Goal: Use online tool/utility: Utilize a website feature to perform a specific function

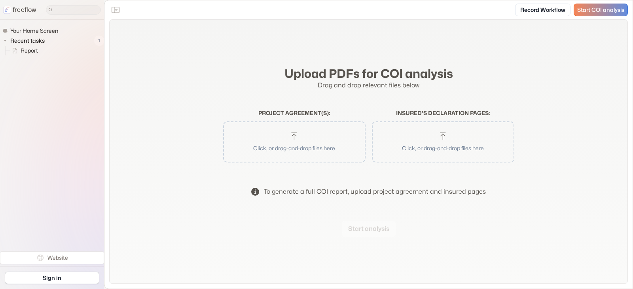
click at [282, 144] on p "Click, or drag-and-drop files here" at bounding box center [294, 148] width 122 height 8
click at [369, 231] on button "Start analysis" at bounding box center [369, 229] width 54 height 16
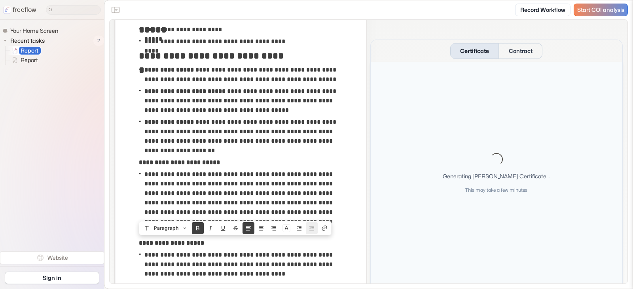
scroll to position [396, 0]
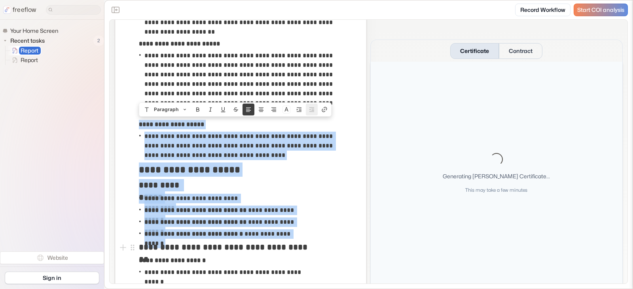
drag, startPoint x: 137, startPoint y: 80, endPoint x: 303, endPoint y: 241, distance: 231.0
click at [303, 241] on div "**********" at bounding box center [240, 269] width 246 height 1202
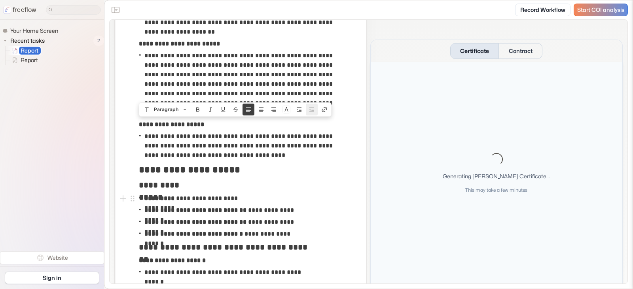
click at [439, 197] on div "Loading... Generating [PERSON_NAME] Certificate... This may take a few minutes" at bounding box center [497, 173] width 252 height 223
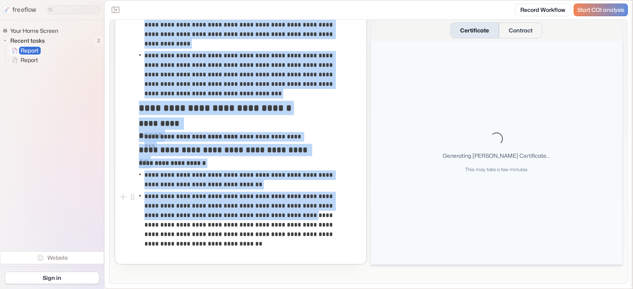
scroll to position [1005, 0]
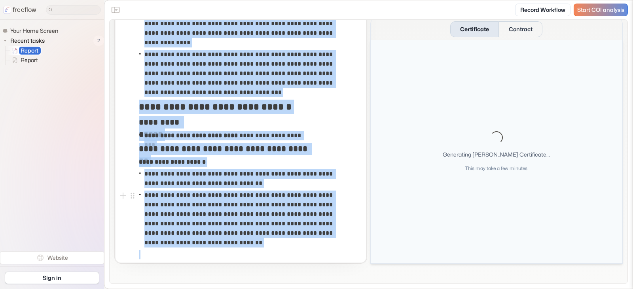
drag, startPoint x: 139, startPoint y: 84, endPoint x: 303, endPoint y: 248, distance: 231.8
copy div "**********"
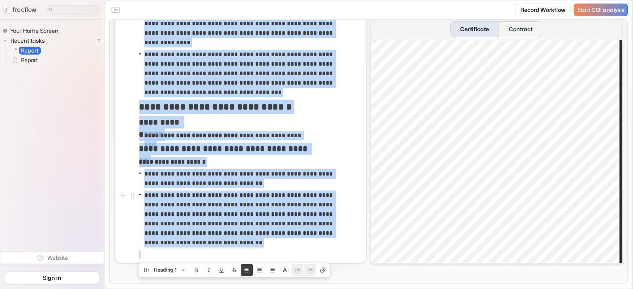
scroll to position [0, 0]
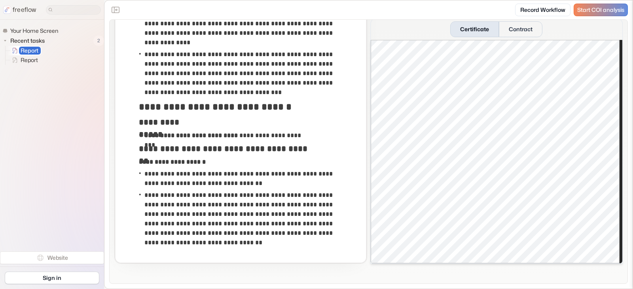
drag, startPoint x: 185, startPoint y: 104, endPoint x: 513, endPoint y: 269, distance: 366.3
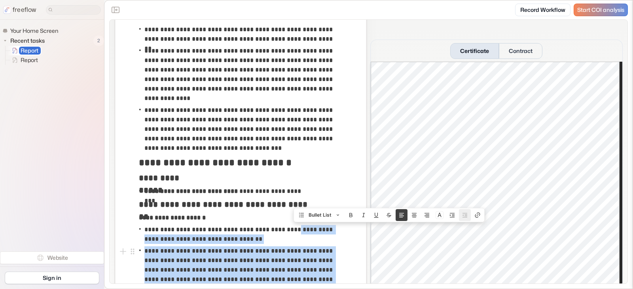
scroll to position [1005, 0]
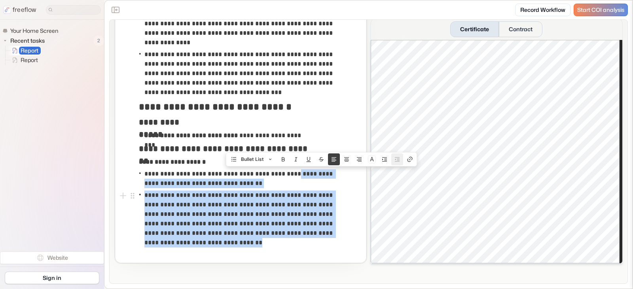
drag, startPoint x: 138, startPoint y: 84, endPoint x: 303, endPoint y: 238, distance: 225.5
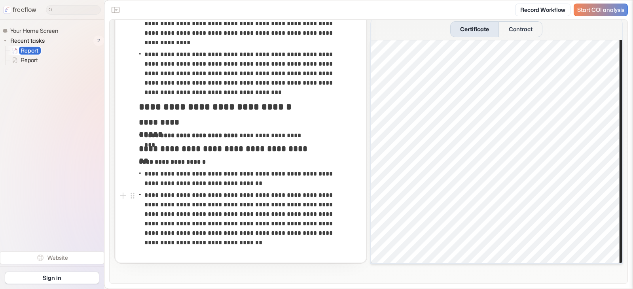
drag, startPoint x: 363, startPoint y: 229, endPoint x: 380, endPoint y: 267, distance: 42.0
click at [217, 240] on p "**********" at bounding box center [241, 219] width 194 height 57
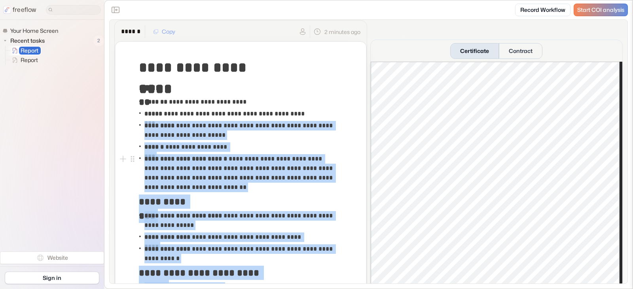
scroll to position [0, 0]
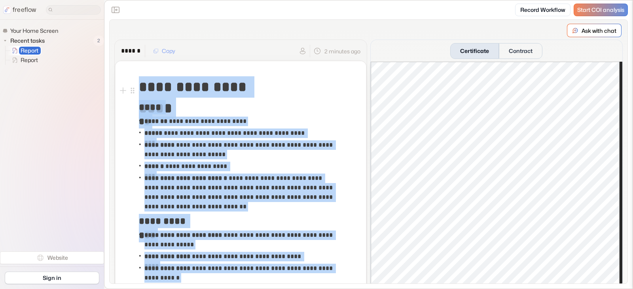
drag, startPoint x: 228, startPoint y: 243, endPoint x: 139, endPoint y: 87, distance: 179.8
click at [163, 52] on button "Copy" at bounding box center [164, 51] width 32 height 13
